Goal: Information Seeking & Learning: Learn about a topic

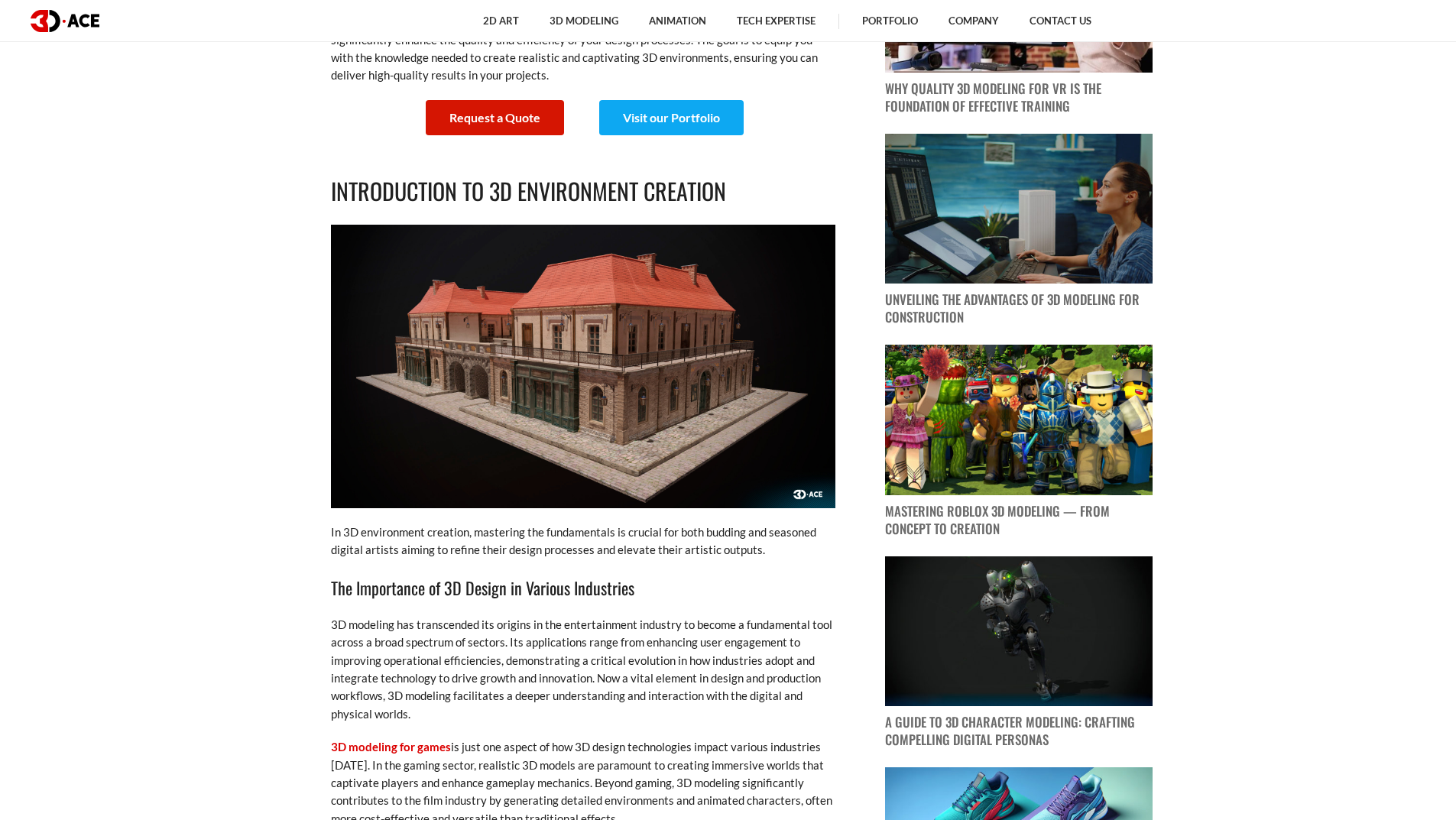
scroll to position [993, 0]
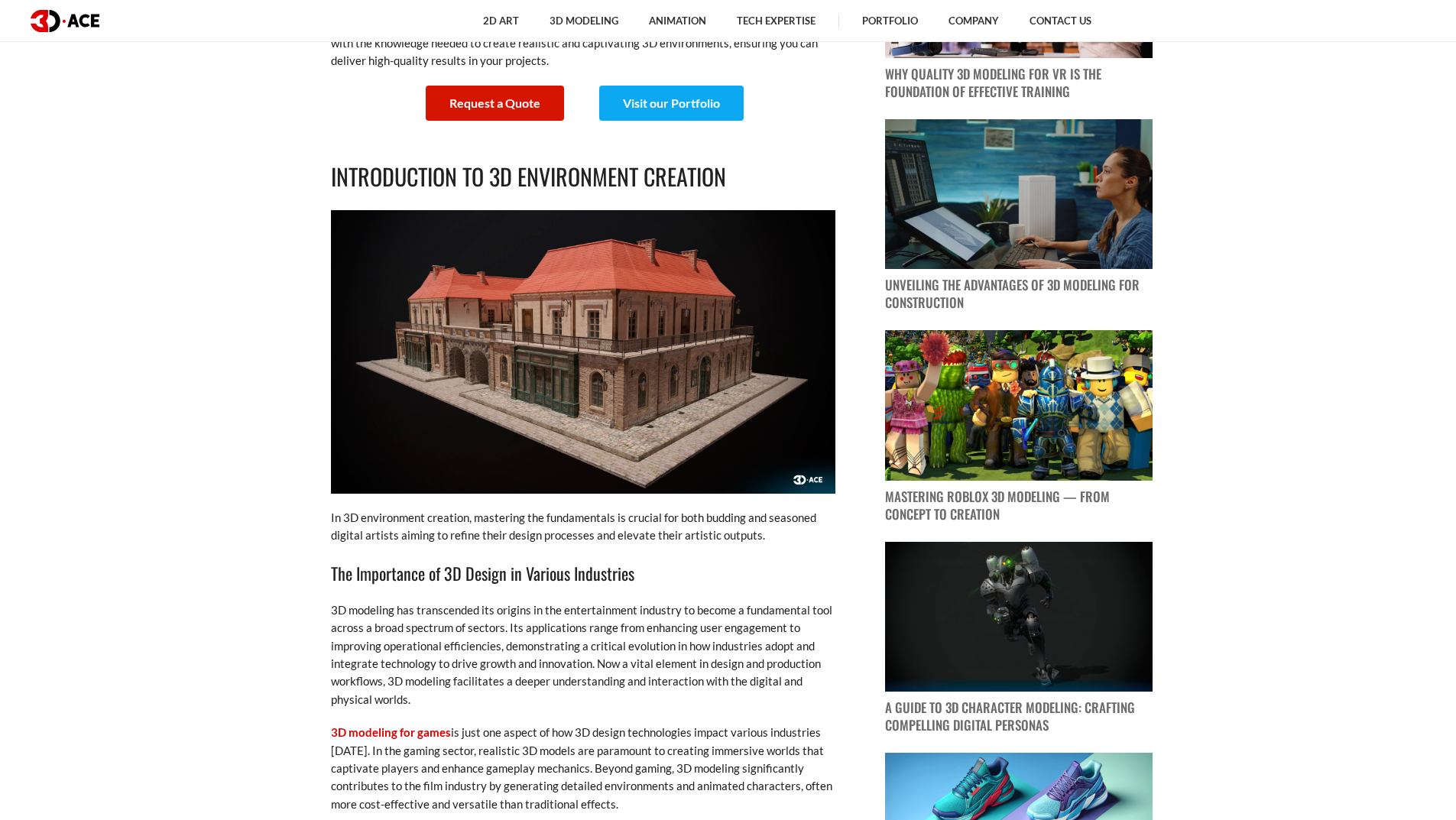
drag, startPoint x: 314, startPoint y: 178, endPoint x: 719, endPoint y: 115, distance: 409.9
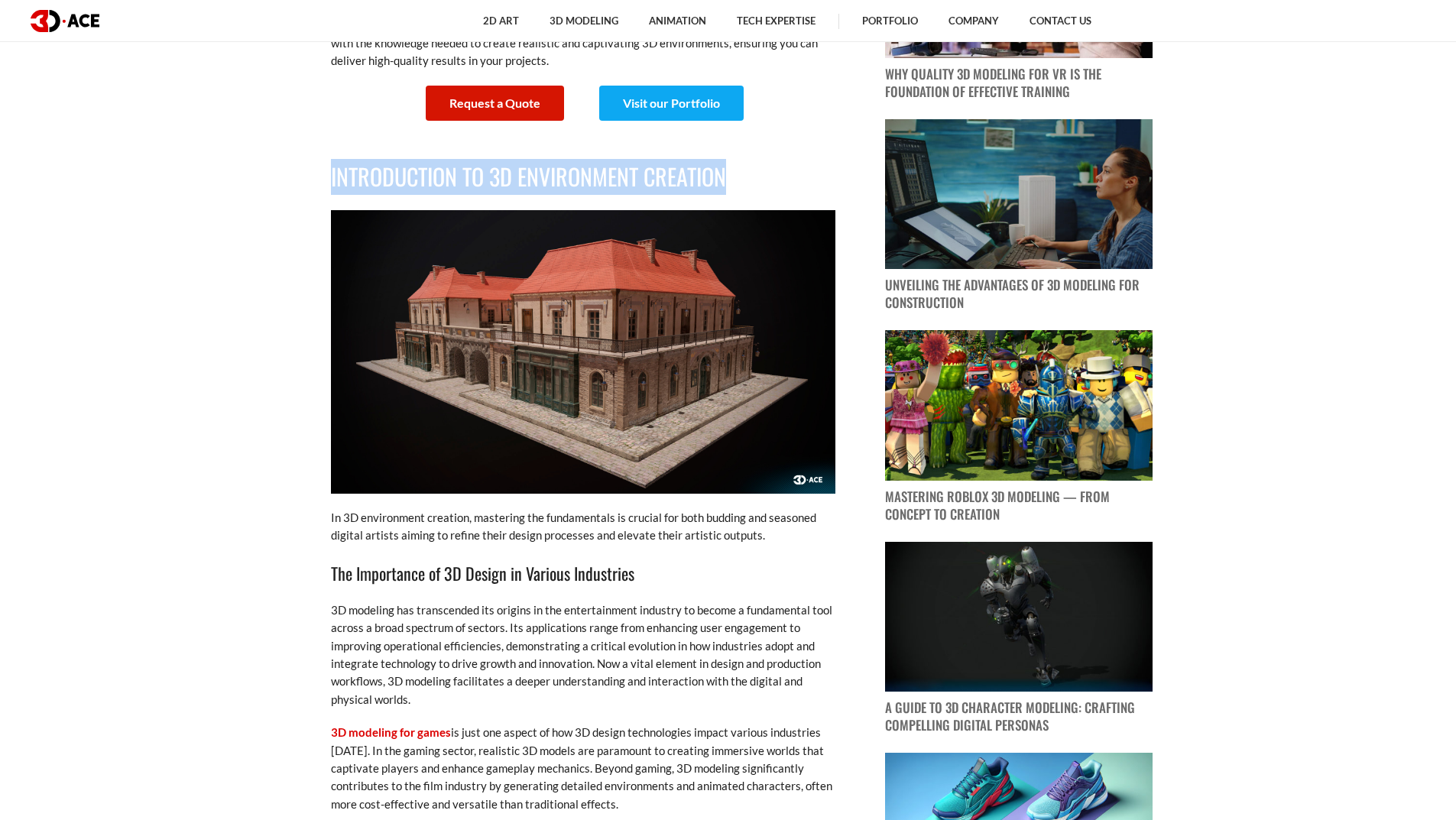
drag, startPoint x: 732, startPoint y: 170, endPoint x: 318, endPoint y: 187, distance: 414.3
click at [352, 173] on h2 "Introduction to 3D Environment Creation" at bounding box center [582, 177] width 504 height 36
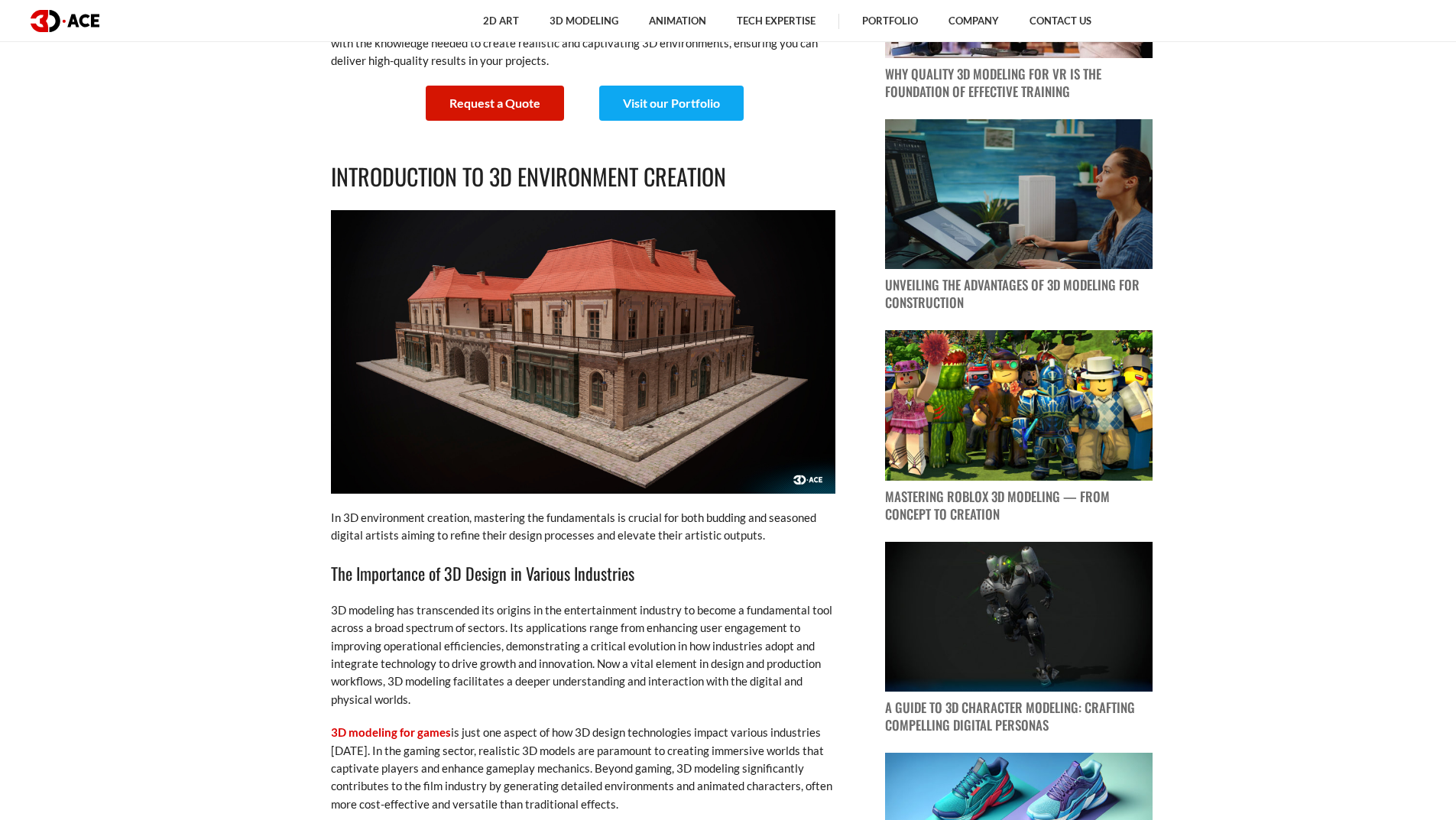
scroll to position [1070, 0]
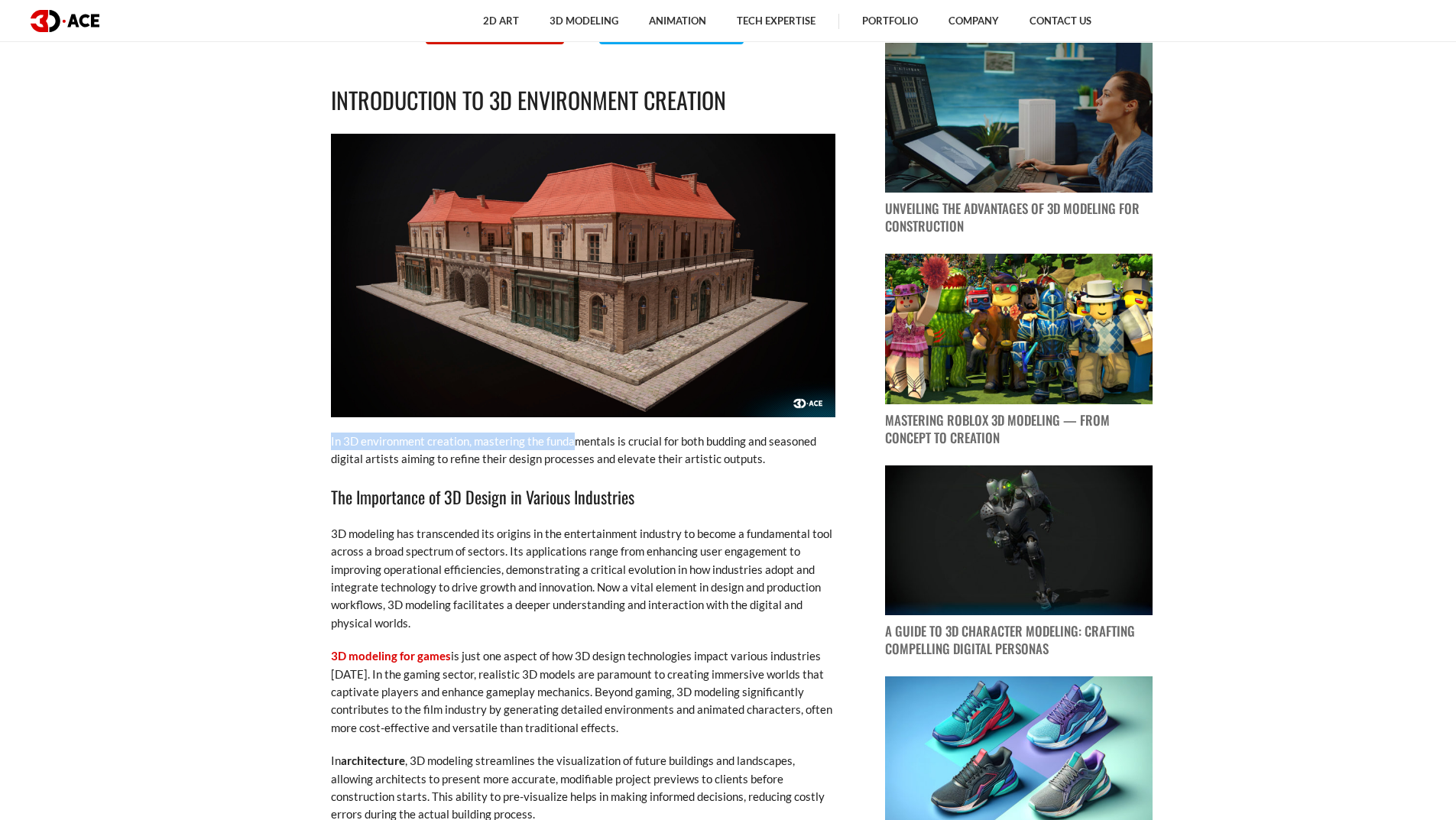
drag, startPoint x: 412, startPoint y: 437, endPoint x: 578, endPoint y: 437, distance: 166.0
click at [656, 445] on p "In 3D environment creation, mastering the fundamentals is crucial for both budd…" at bounding box center [582, 450] width 504 height 36
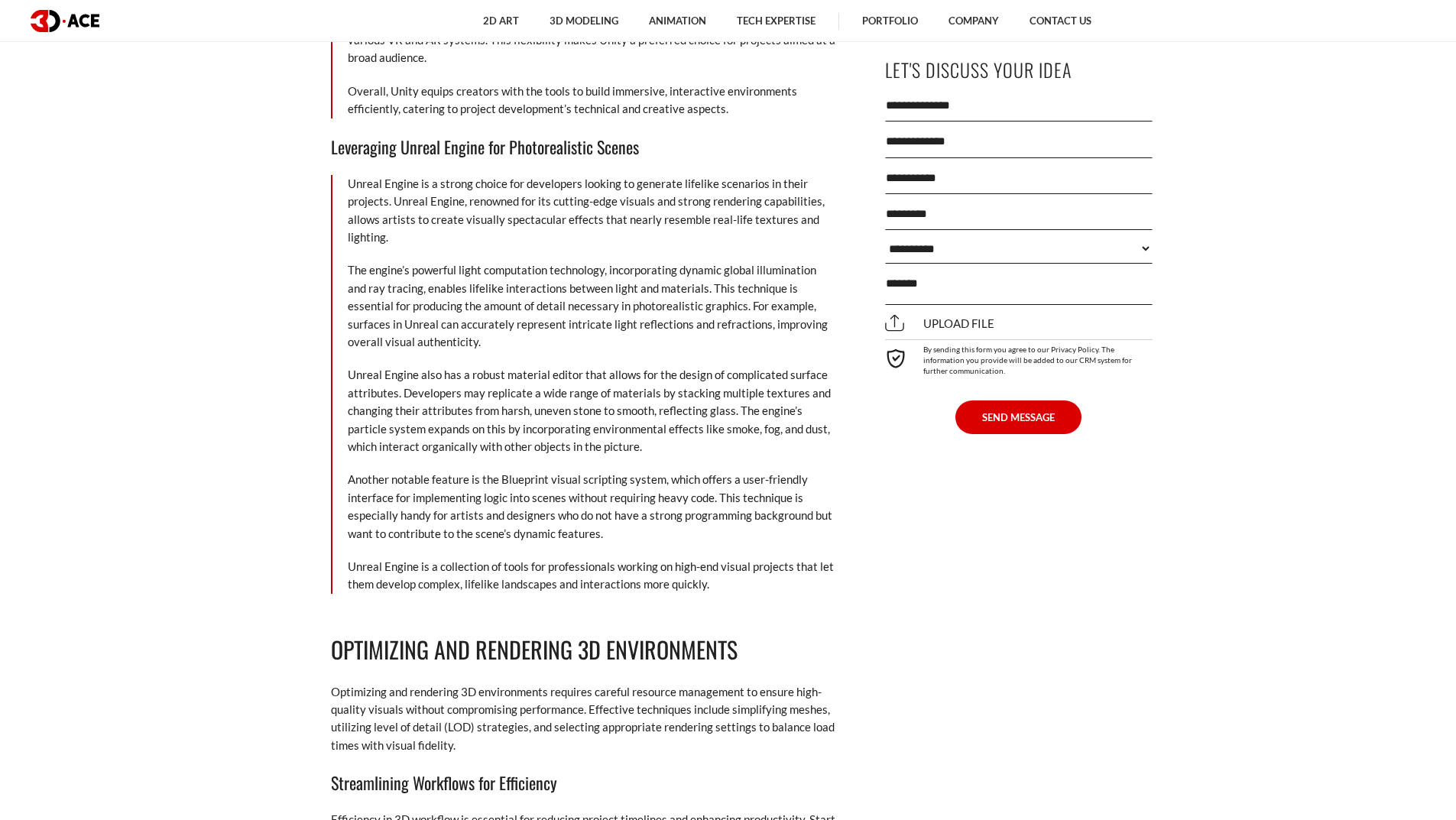
scroll to position [7031, 0]
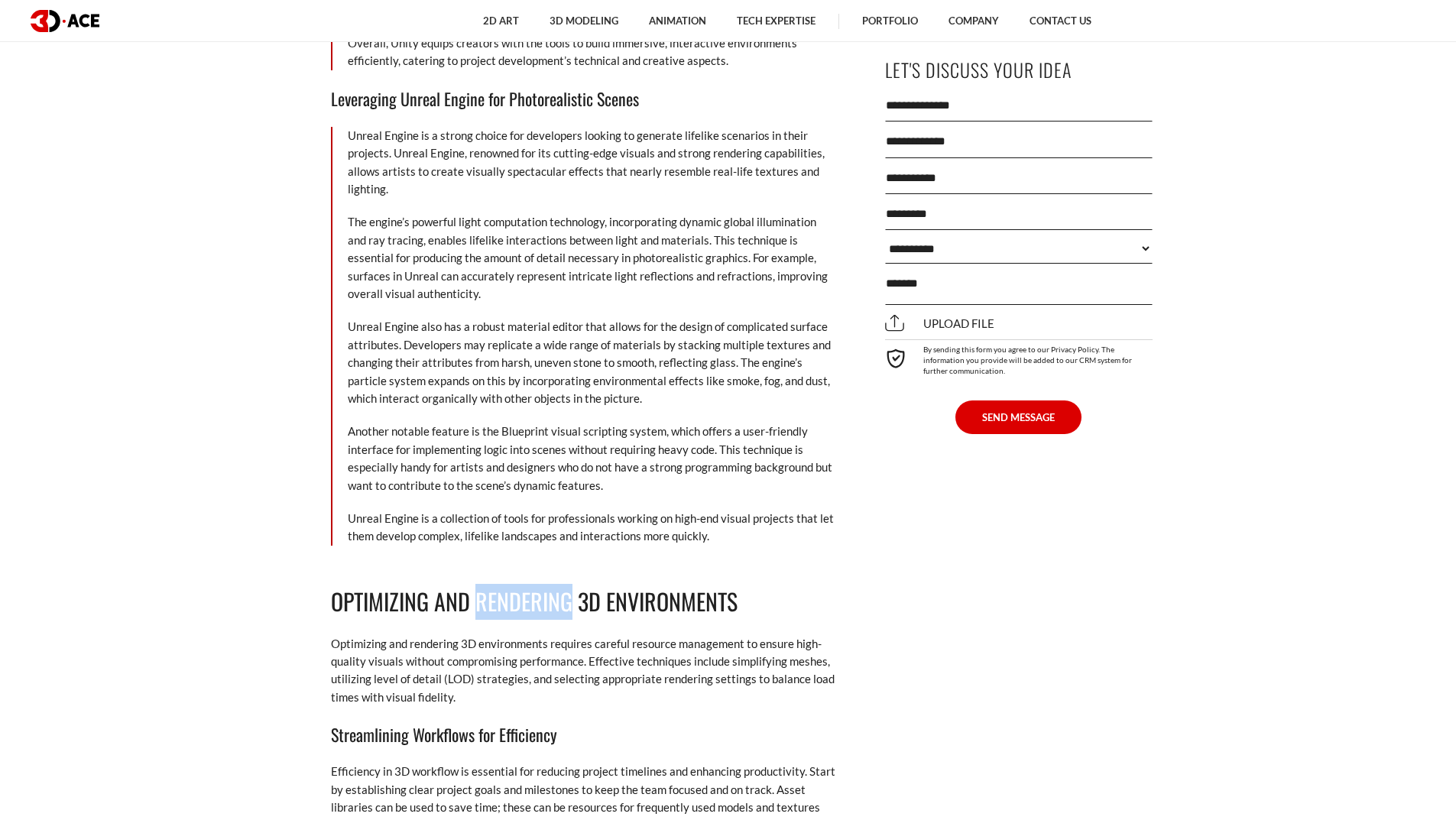
drag, startPoint x: 480, startPoint y: 564, endPoint x: 569, endPoint y: 576, distance: 89.8
click at [569, 584] on h2 "Optimizing and Rendering 3D Environments" at bounding box center [582, 602] width 504 height 36
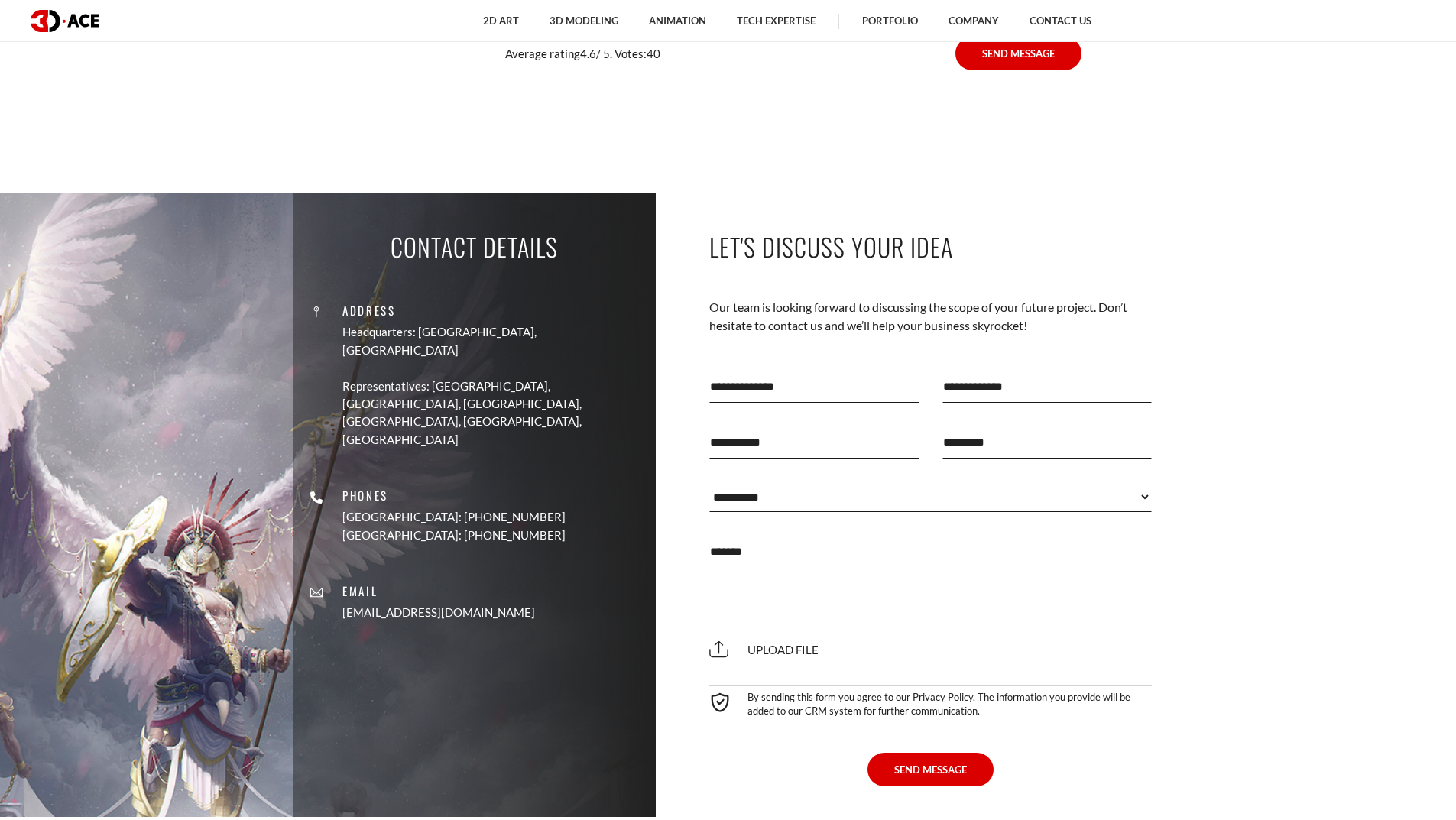
scroll to position [10853, 0]
